Goal: Task Accomplishment & Management: Manage account settings

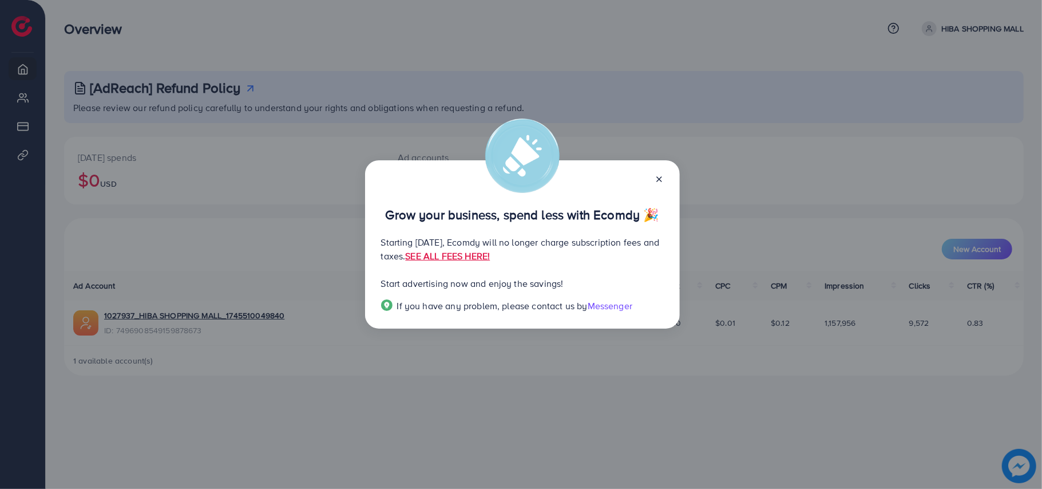
click at [656, 180] on icon at bounding box center [659, 179] width 9 height 9
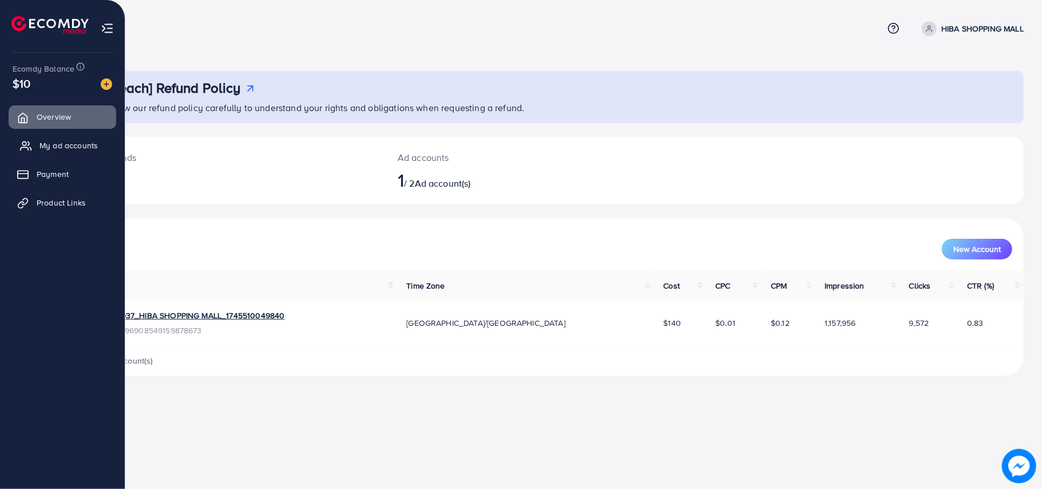
click at [42, 140] on span "My ad accounts" at bounding box center [68, 145] width 58 height 11
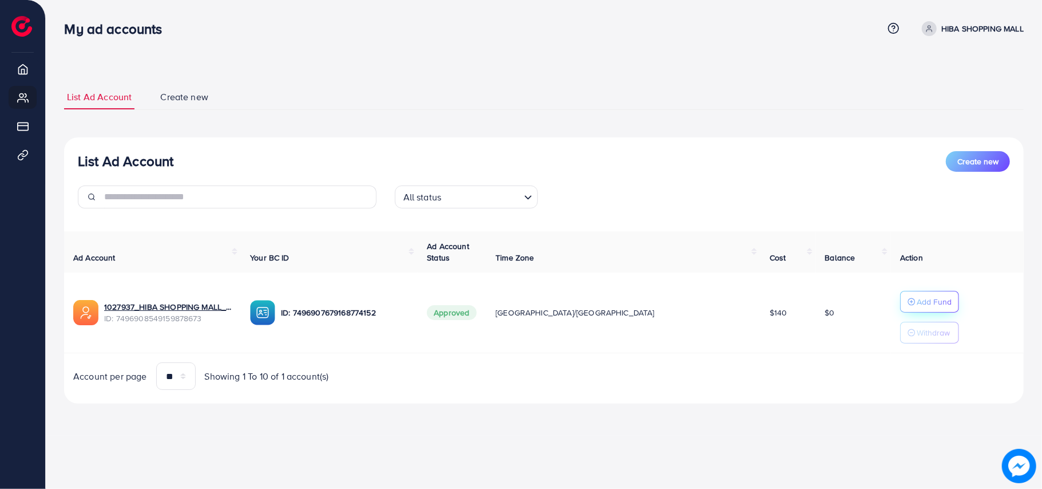
click at [917, 296] on p "Add Fund" at bounding box center [934, 302] width 35 height 14
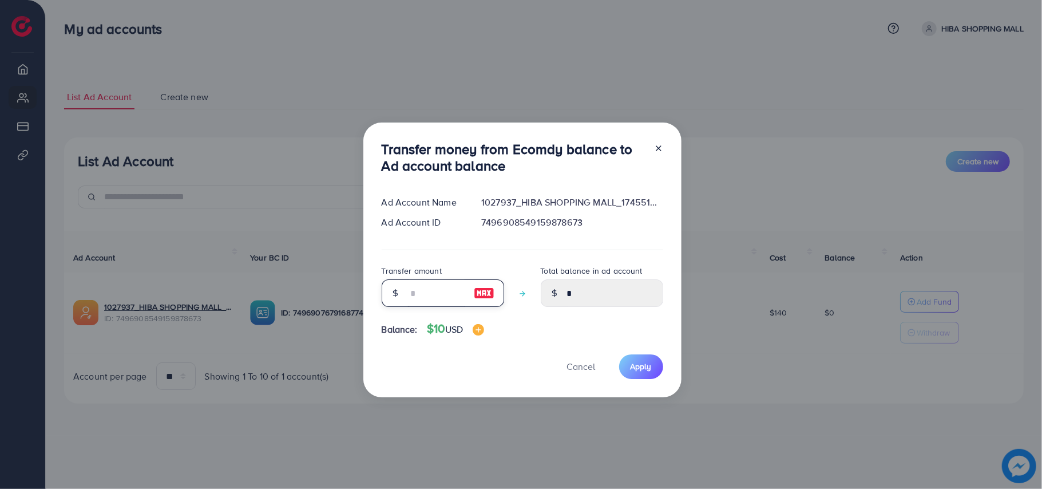
click at [415, 295] on input "number" at bounding box center [436, 292] width 57 height 27
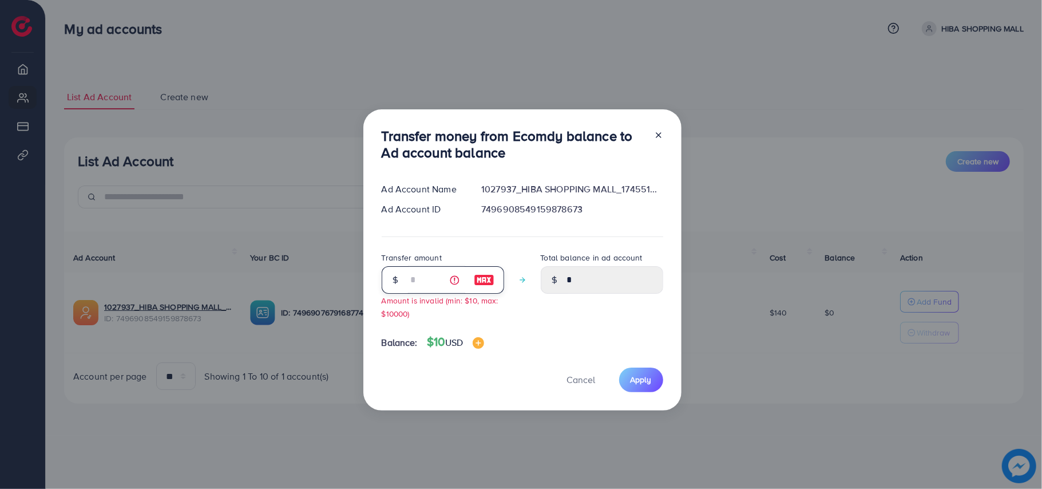
type input "**"
type input "*****"
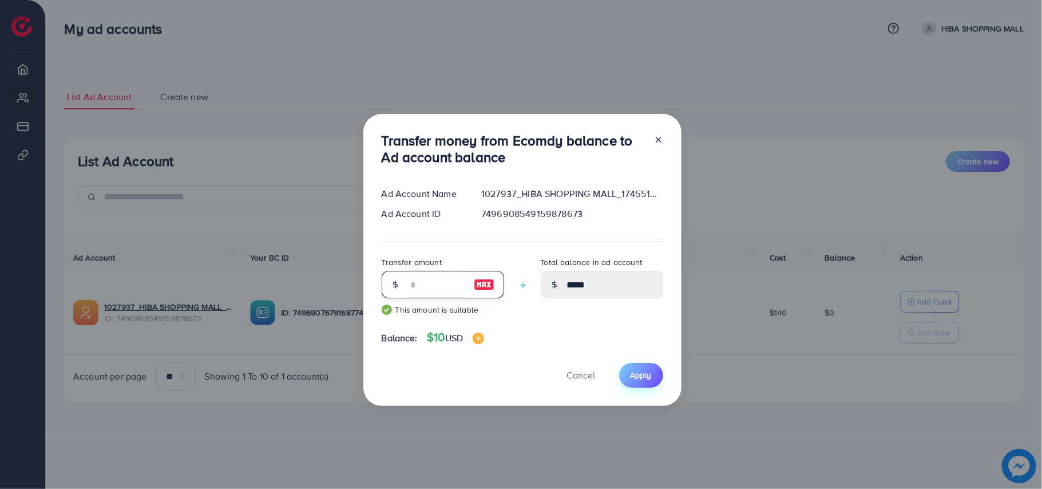
type input "**"
click at [639, 378] on span "Apply" at bounding box center [641, 374] width 21 height 11
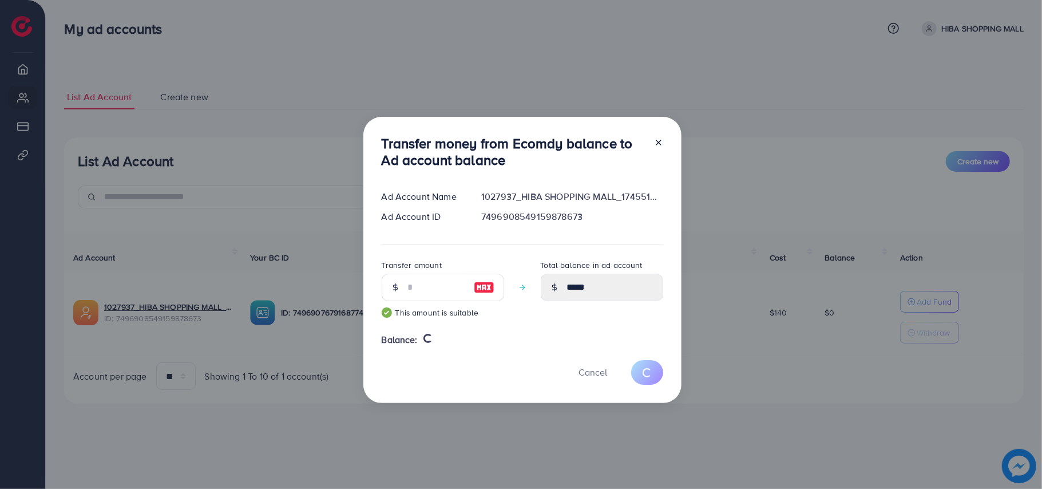
type input "*"
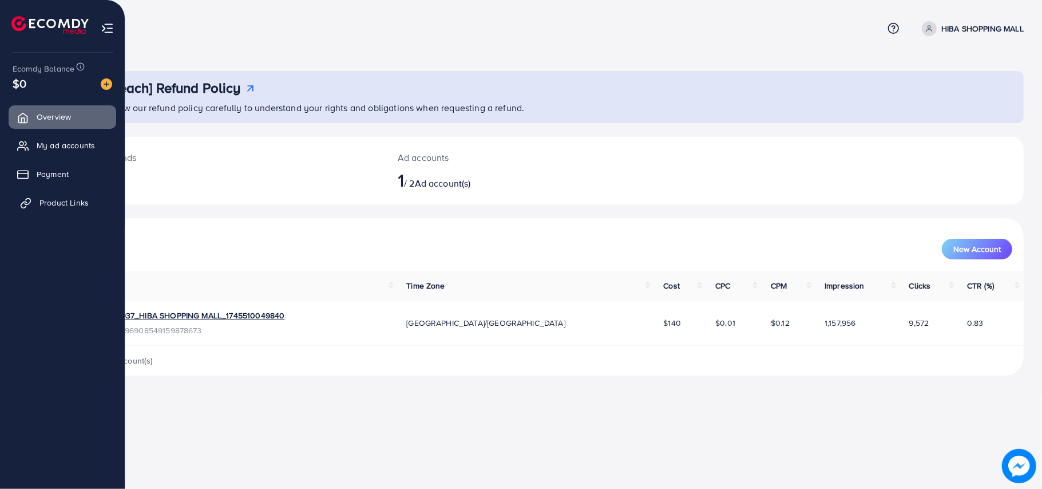
click at [49, 199] on span "Product Links" at bounding box center [63, 202] width 49 height 11
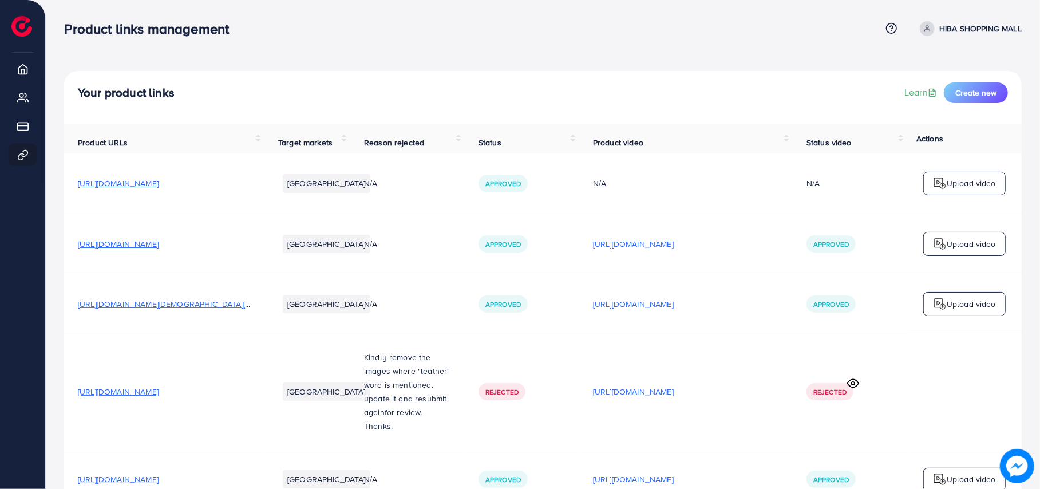
drag, startPoint x: 1039, startPoint y: 173, endPoint x: 1042, endPoint y: 202, distance: 29.3
click at [1040, 202] on html "Product links management Help Center Contact Support Plans and Pricing Term and…" at bounding box center [520, 244] width 1040 height 489
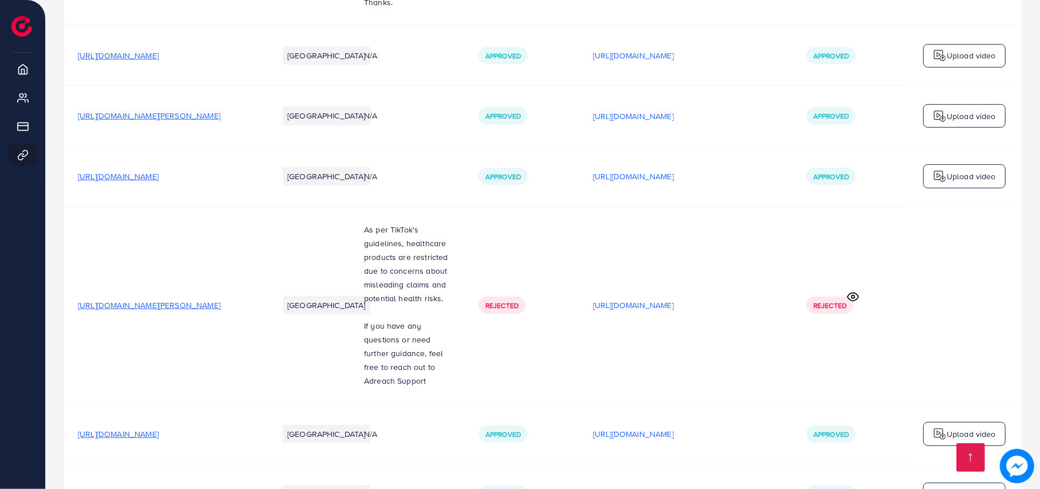
scroll to position [428, 0]
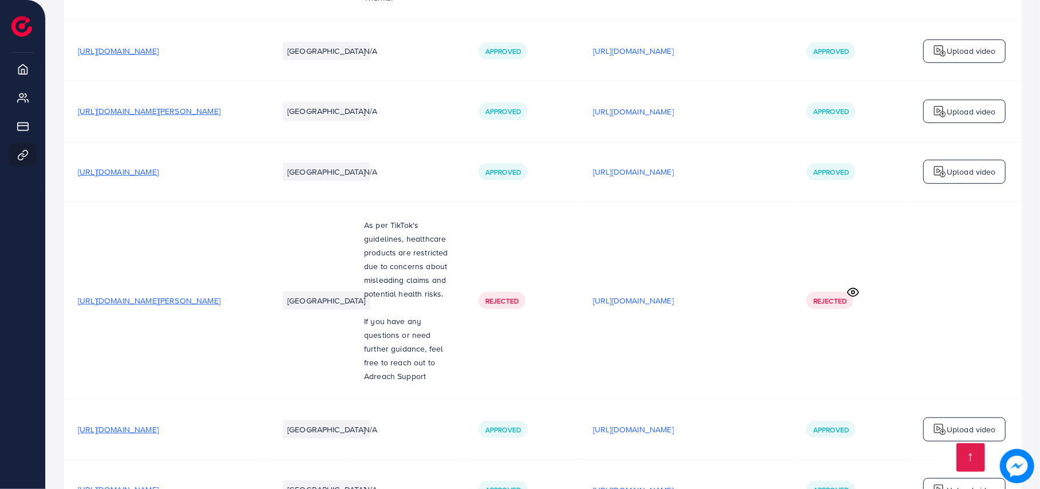
drag, startPoint x: 1037, startPoint y: 411, endPoint x: 1039, endPoint y: 452, distance: 40.7
click at [1039, 452] on div "Your product links Learn Create new Product URLs Target markets Reason rejected…" at bounding box center [543, 72] width 994 height 1000
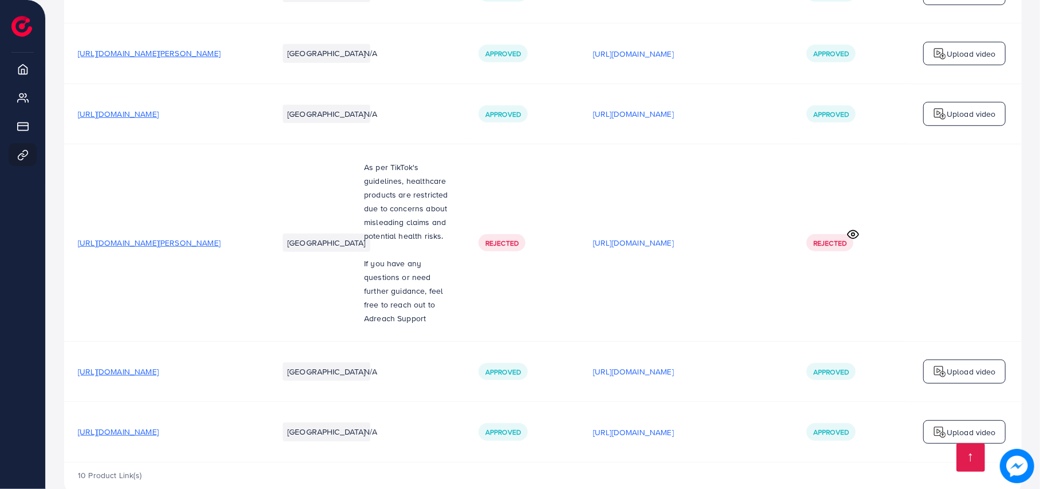
scroll to position [516, 0]
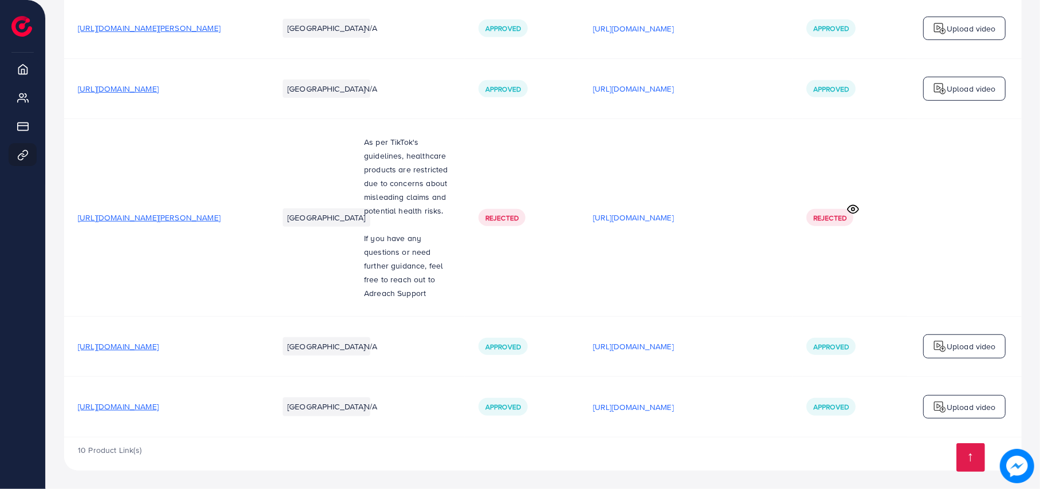
click at [159, 345] on span "[URL][DOMAIN_NAME]" at bounding box center [118, 346] width 81 height 11
